Goal: Task Accomplishment & Management: Complete application form

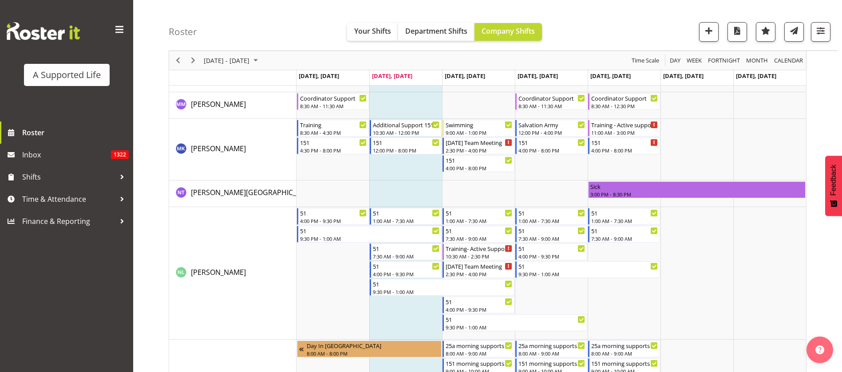
scroll to position [4060, 0]
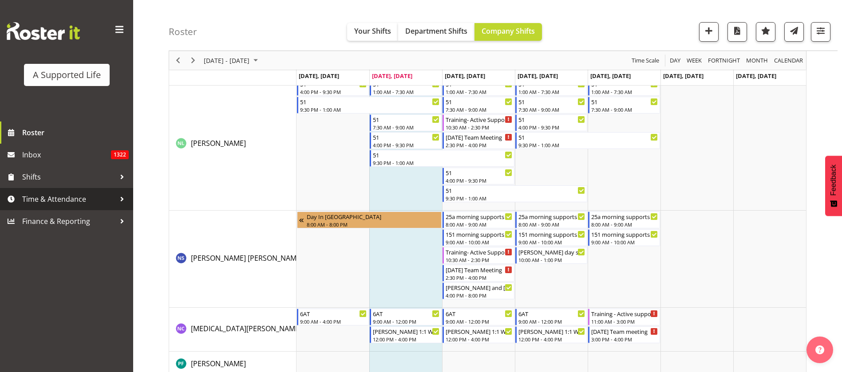
click at [59, 198] on span "Time & Attendance" at bounding box center [68, 199] width 93 height 13
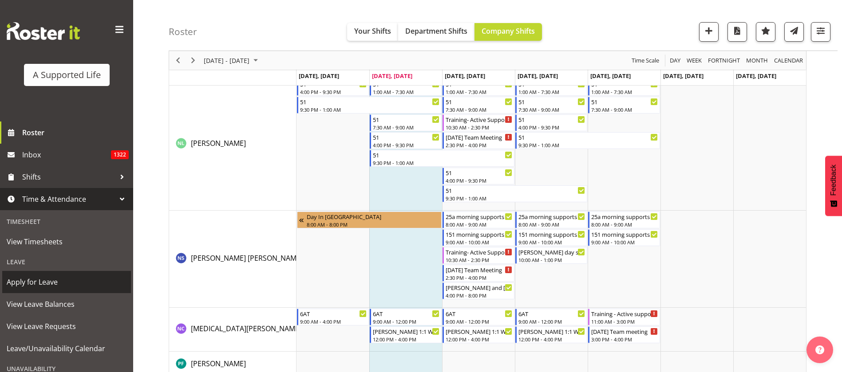
click at [49, 281] on span "Apply for Leave" at bounding box center [67, 282] width 120 height 13
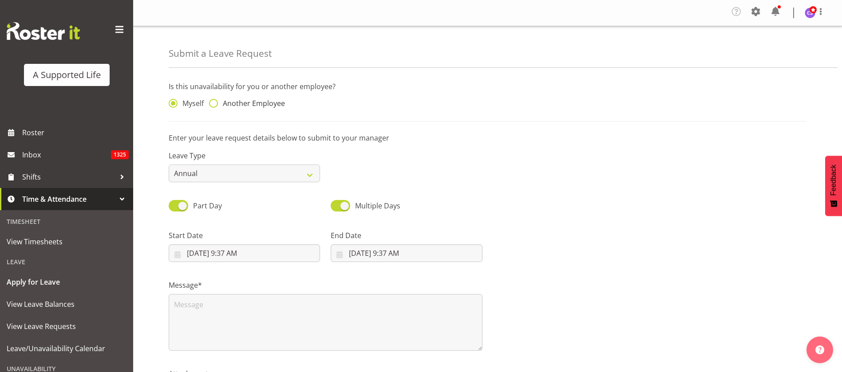
click at [213, 103] on span at bounding box center [213, 103] width 9 height 9
click at [213, 103] on input "Another Employee" at bounding box center [212, 104] width 6 height 6
radio input "true"
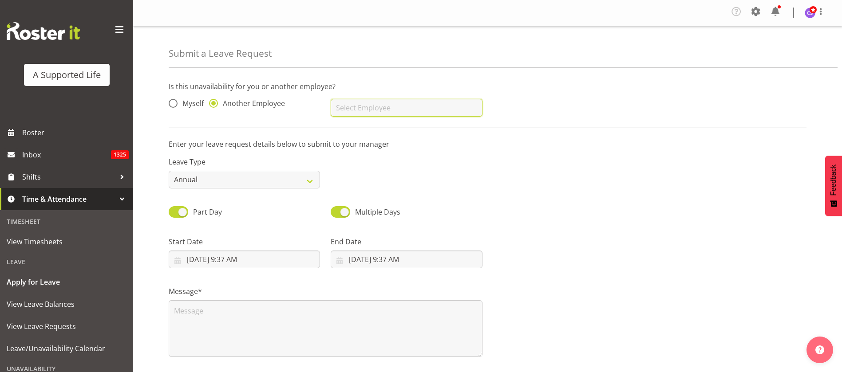
drag, startPoint x: 349, startPoint y: 104, endPoint x: 362, endPoint y: 103, distance: 12.9
click at [350, 104] on input "text" at bounding box center [406, 108] width 151 height 18
click at [364, 132] on span "[MEDICAL_DATA][PERSON_NAME]" at bounding box center [393, 130] width 110 height 10
type input "[MEDICAL_DATA][PERSON_NAME]"
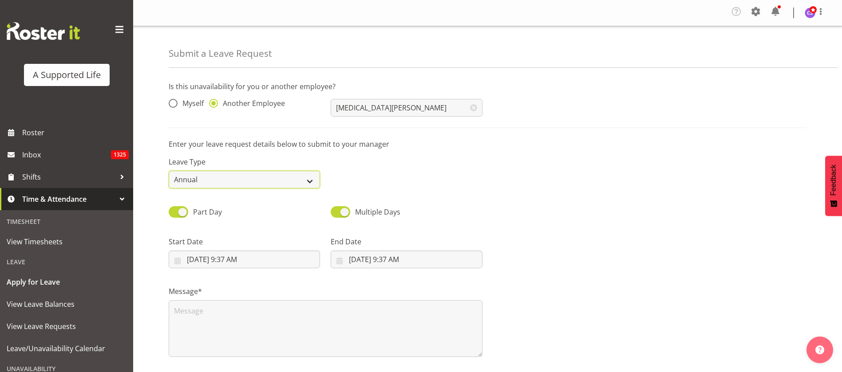
drag, startPoint x: 306, startPoint y: 178, endPoint x: 310, endPoint y: 181, distance: 5.4
click at [306, 178] on select "Annual Sick Bereavement Domestic Violence Parental Jury Service Day In Lieu Oth…" at bounding box center [244, 180] width 151 height 18
select select "Sick"
click at [169, 171] on select "Annual Sick Bereavement Domestic Violence Parental Jury Service Day In Lieu Oth…" at bounding box center [244, 180] width 151 height 18
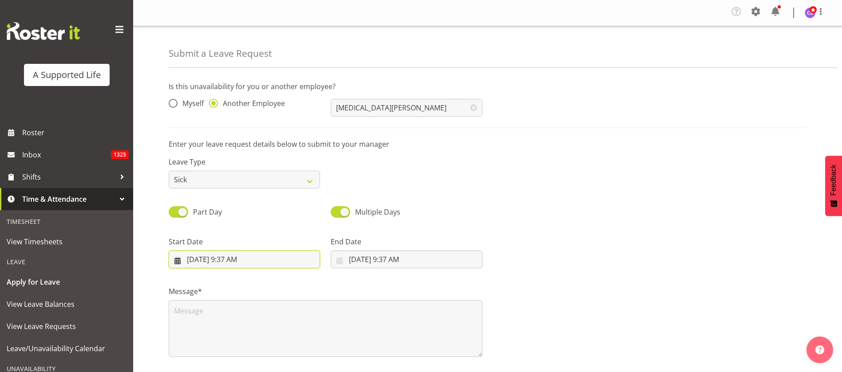
click at [256, 261] on input "8/27/2025, 9:37 AM" at bounding box center [244, 260] width 151 height 18
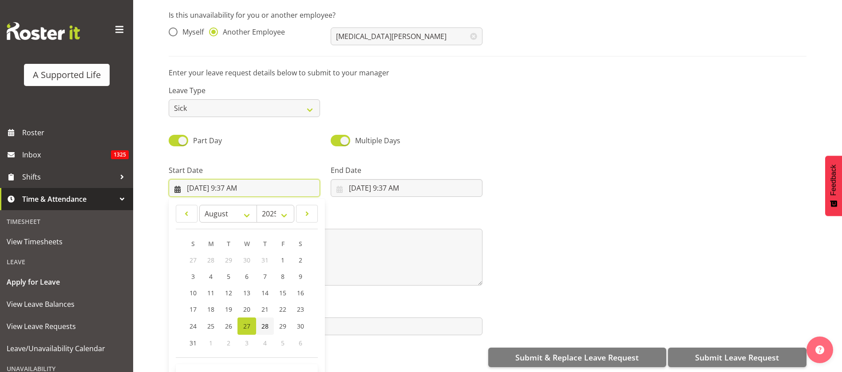
scroll to position [83, 0]
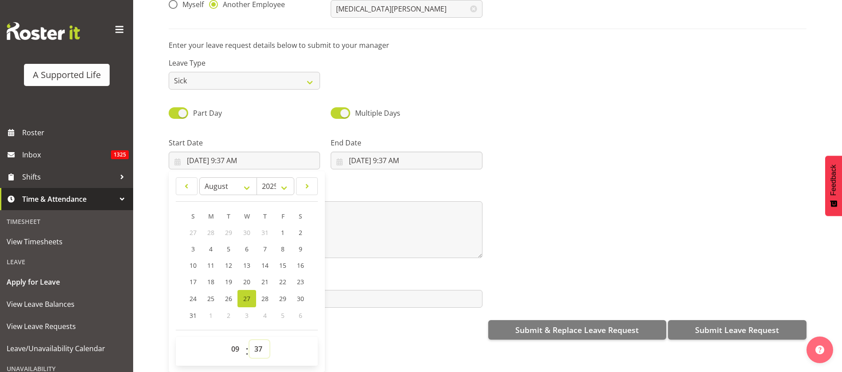
drag, startPoint x: 260, startPoint y: 342, endPoint x: 261, endPoint y: 337, distance: 5.3
click at [260, 342] on select "00 01 02 03 04 05 06 07 08 09 10 11 12 13 14 15 16 17 18 19 20 21 22 23 24 25 2…" at bounding box center [259, 349] width 20 height 18
select select "0"
click at [249, 340] on select "00 01 02 03 04 05 06 07 08 09 10 11 12 13 14 15 16 17 18 19 20 21 22 23 24 25 2…" at bounding box center [259, 349] width 20 height 18
type input "8/27/2025, 9:00 AM"
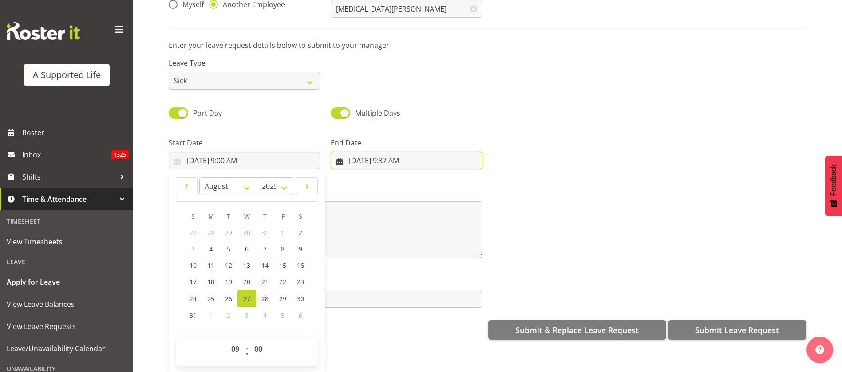
click at [391, 152] on input "8/27/2025, 9:37 AM" at bounding box center [406, 161] width 151 height 18
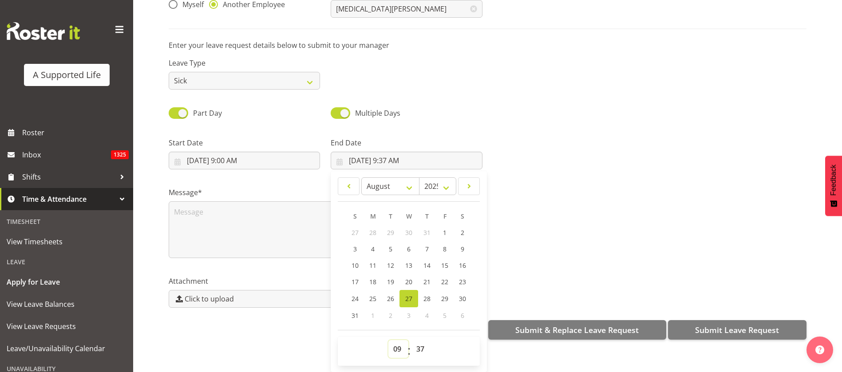
click at [395, 340] on select "00 01 02 03 04 05 06 07 08 09 10 11 12 13 14 15 16 17 18 19 20 21 22 23" at bounding box center [398, 349] width 20 height 18
select select "16"
click at [388, 340] on select "00 01 02 03 04 05 06 07 08 09 10 11 12 13 14 15 16 17 18 19 20 21 22 23" at bounding box center [398, 349] width 20 height 18
type input "8/27/2025, 4:37 PM"
drag, startPoint x: 415, startPoint y: 338, endPoint x: 418, endPoint y: 330, distance: 8.3
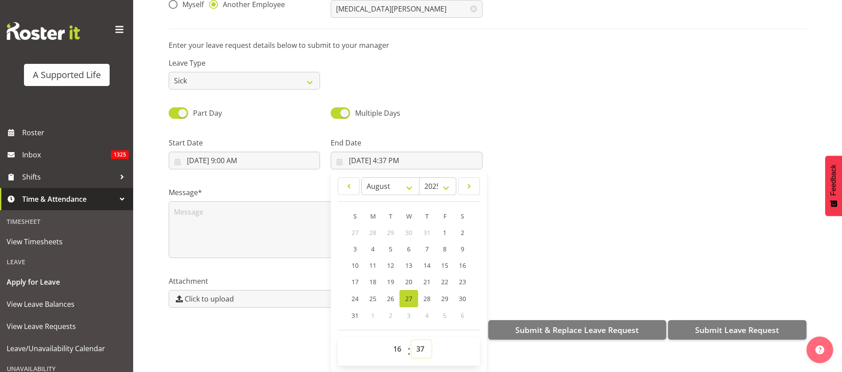
click at [416, 340] on select "00 01 02 03 04 05 06 07 08 09 10 11 12 13 14 15 16 17 18 19 20 21 22 23 24 25 2…" at bounding box center [421, 349] width 20 height 18
select select "0"
click at [411, 340] on select "00 01 02 03 04 05 06 07 08 09 10 11 12 13 14 15 16 17 18 19 20 21 22 23 24 25 2…" at bounding box center [421, 349] width 20 height 18
type input "8/27/2025, 4:00 PM"
click at [218, 206] on textarea at bounding box center [326, 229] width 314 height 57
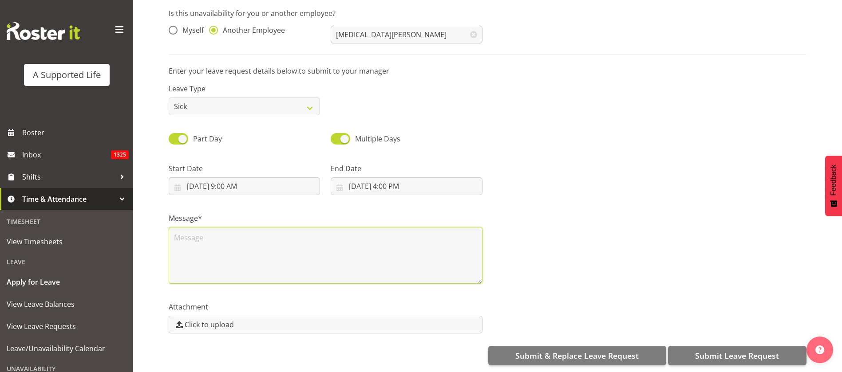
scroll to position [0, 0]
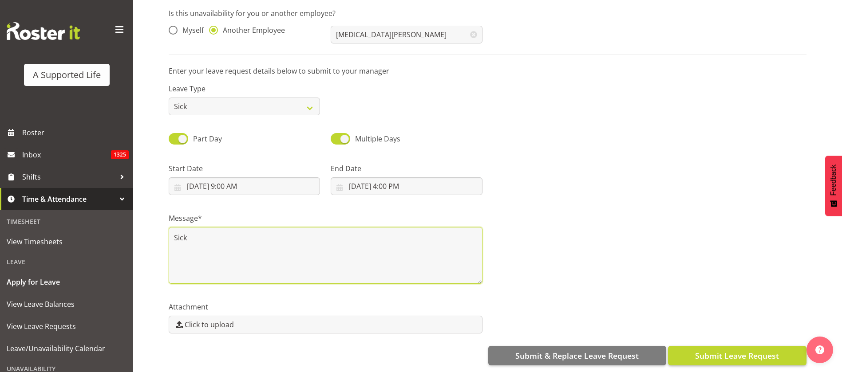
type textarea "Sick"
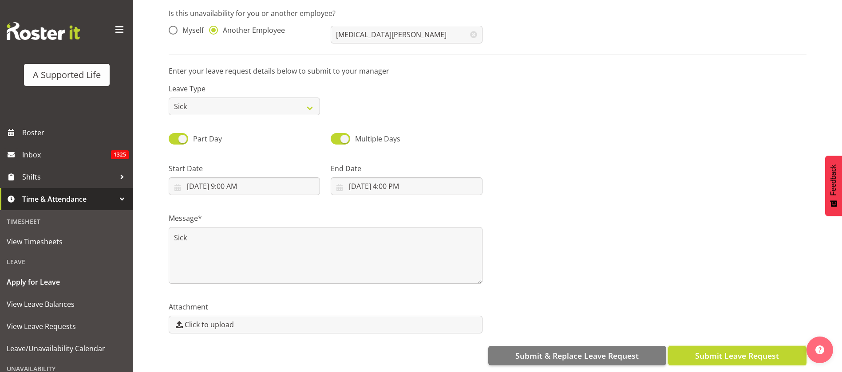
click at [727, 350] on span "Submit Leave Request" at bounding box center [737, 356] width 84 height 12
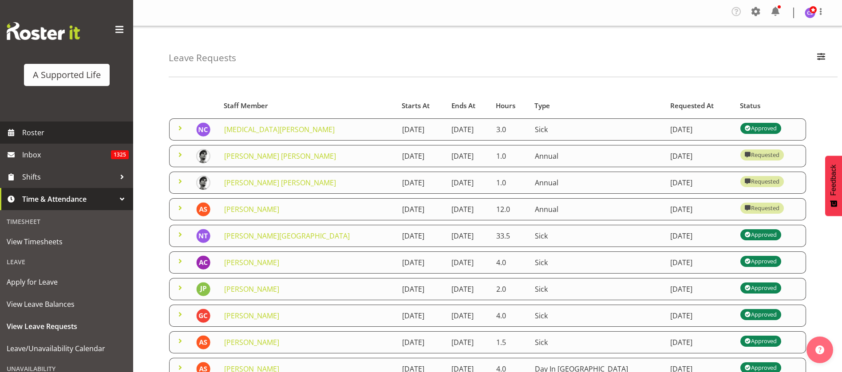
click at [24, 131] on span "Roster" at bounding box center [75, 132] width 107 height 13
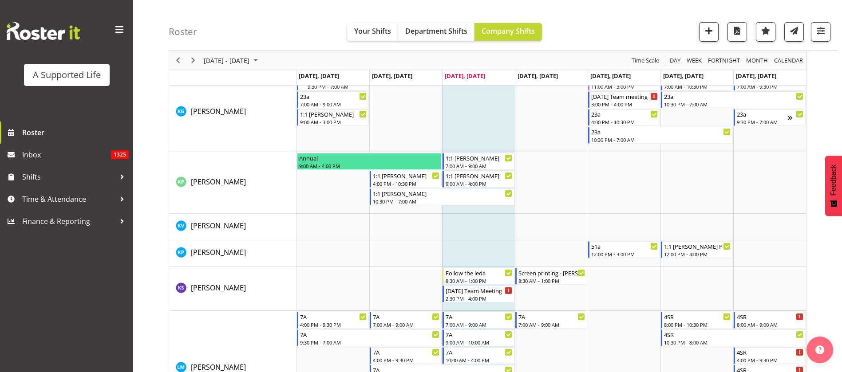
scroll to position [3195, 0]
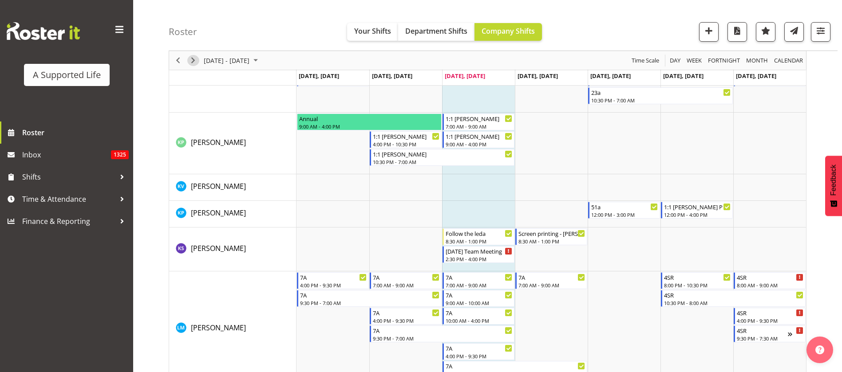
click at [194, 57] on span "Next" at bounding box center [193, 60] width 11 height 11
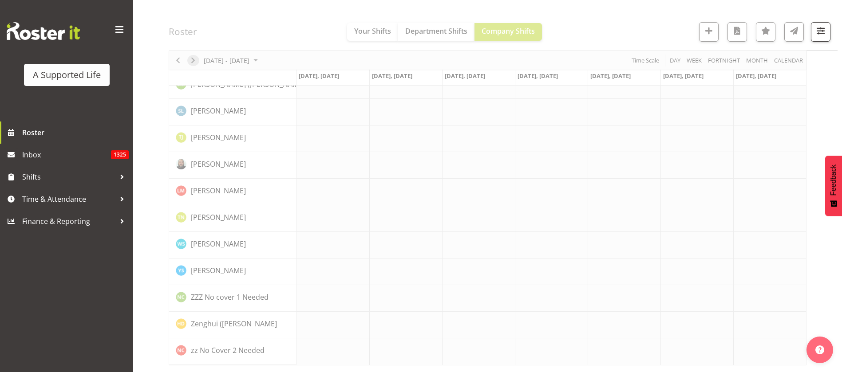
scroll to position [2477, 0]
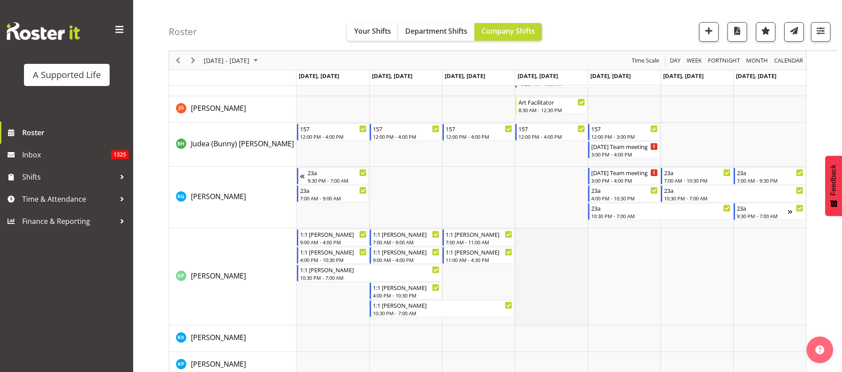
scroll to position [2811, 0]
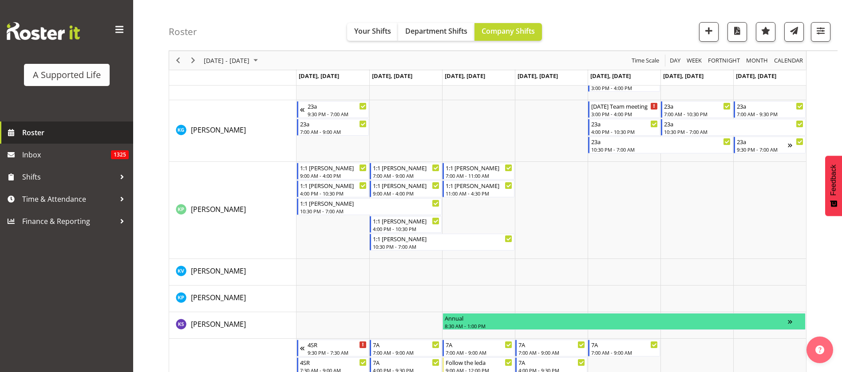
click at [30, 132] on span "Roster" at bounding box center [75, 132] width 107 height 13
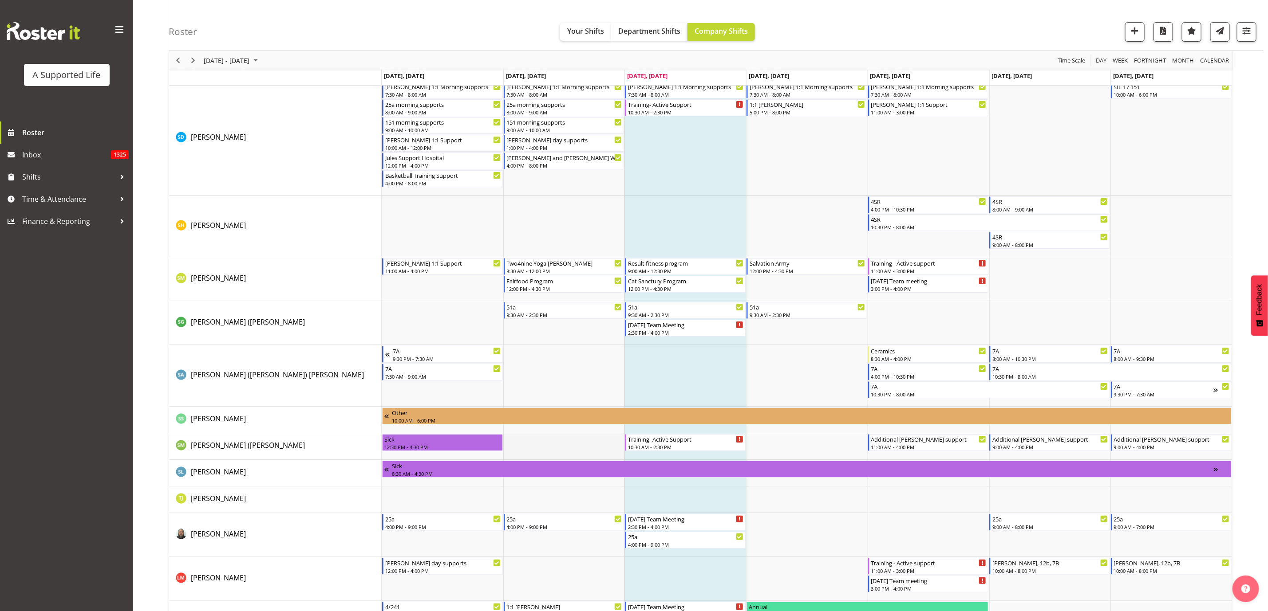
scroll to position [4868, 0]
